Goal: Information Seeking & Learning: Learn about a topic

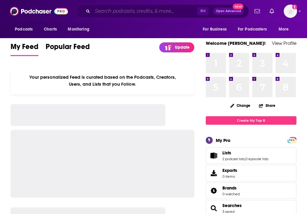
click at [125, 12] on input "Search podcasts, credits, & more..." at bounding box center [144, 11] width 105 height 10
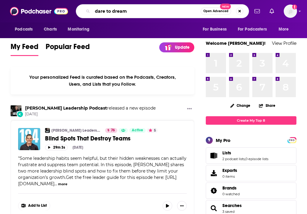
type input "dare to dream"
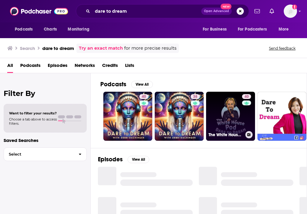
click at [231, 115] on link "40 The White House Pod - Dare to Dream" at bounding box center [230, 116] width 49 height 49
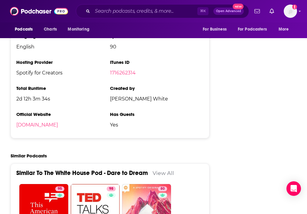
scroll to position [868, 0]
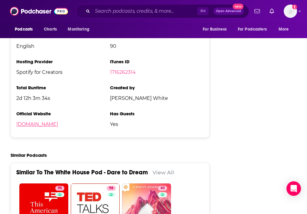
click at [58, 126] on link "[DOMAIN_NAME]" at bounding box center [37, 124] width 42 height 6
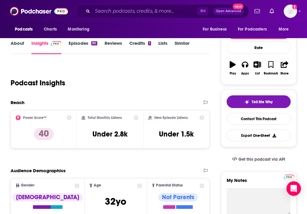
scroll to position [0, 0]
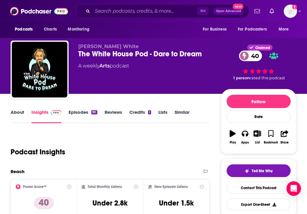
click at [78, 112] on link "Episodes 90" at bounding box center [83, 116] width 28 height 14
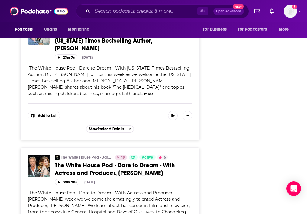
scroll to position [3145, 0]
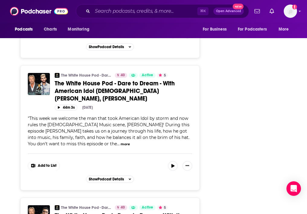
scroll to position [5506, 0]
